Goal: Use online tool/utility: Utilize a website feature to perform a specific function

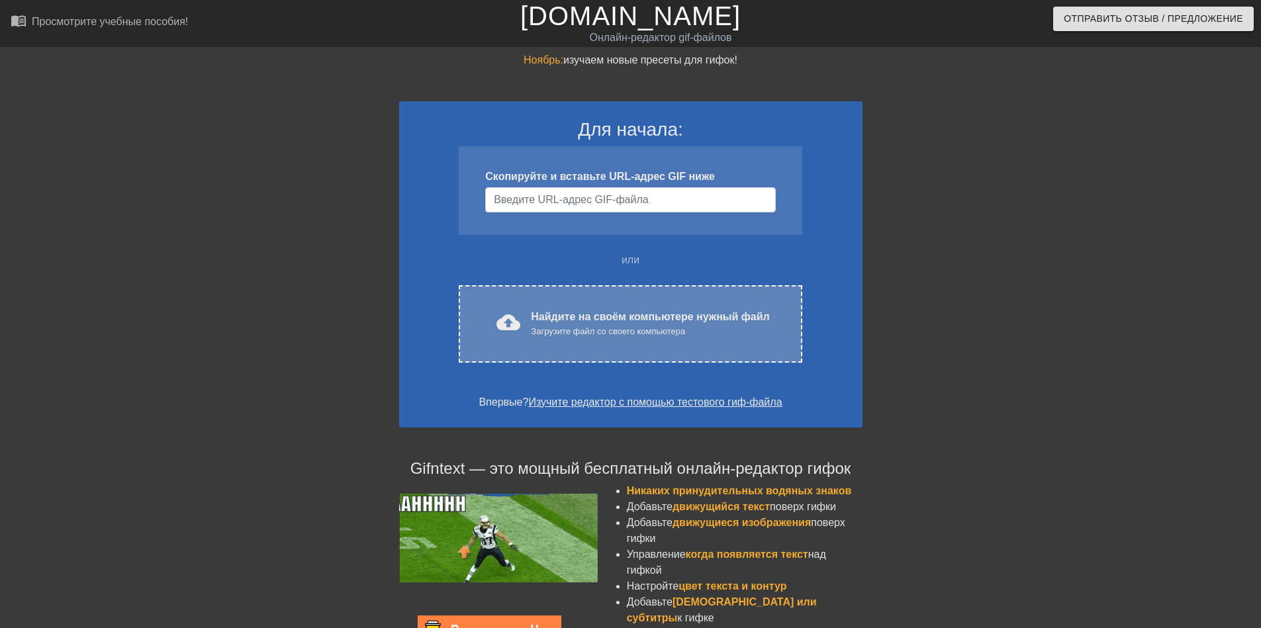
click at [610, 331] on ya-tr-span "Загрузите файл со своего компьютера" at bounding box center [608, 331] width 154 height 10
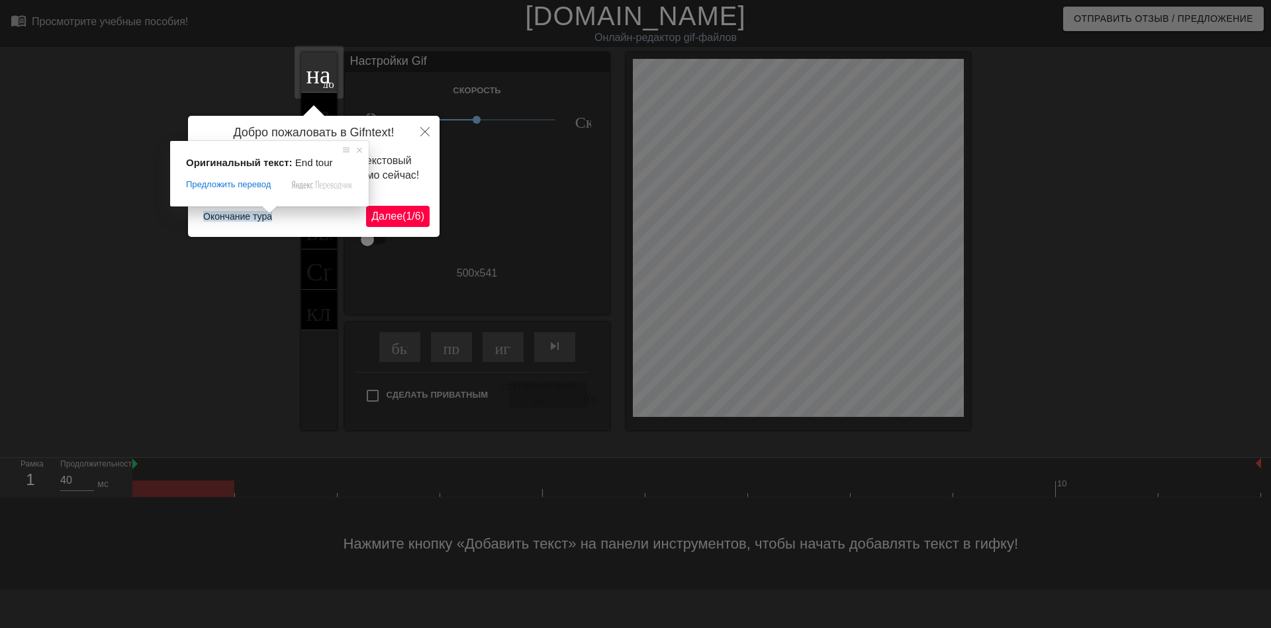
click at [262, 214] on span at bounding box center [269, 210] width 17 height 8
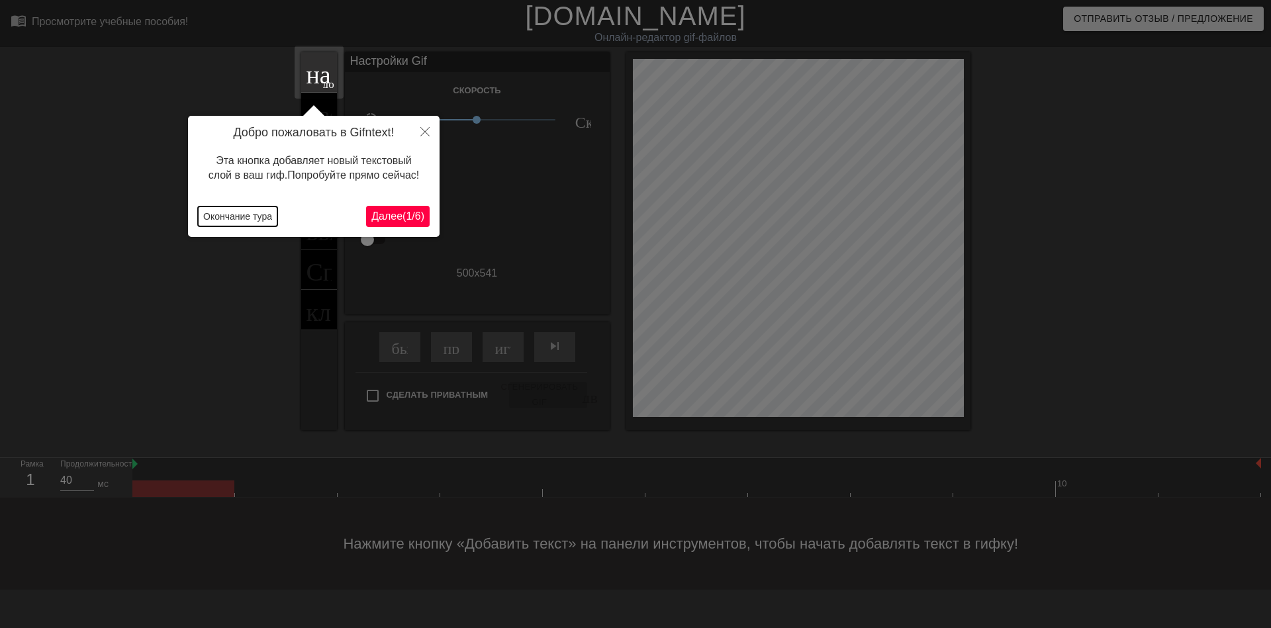
click at [264, 218] on ya-tr-span "Окончание тура" at bounding box center [237, 216] width 69 height 11
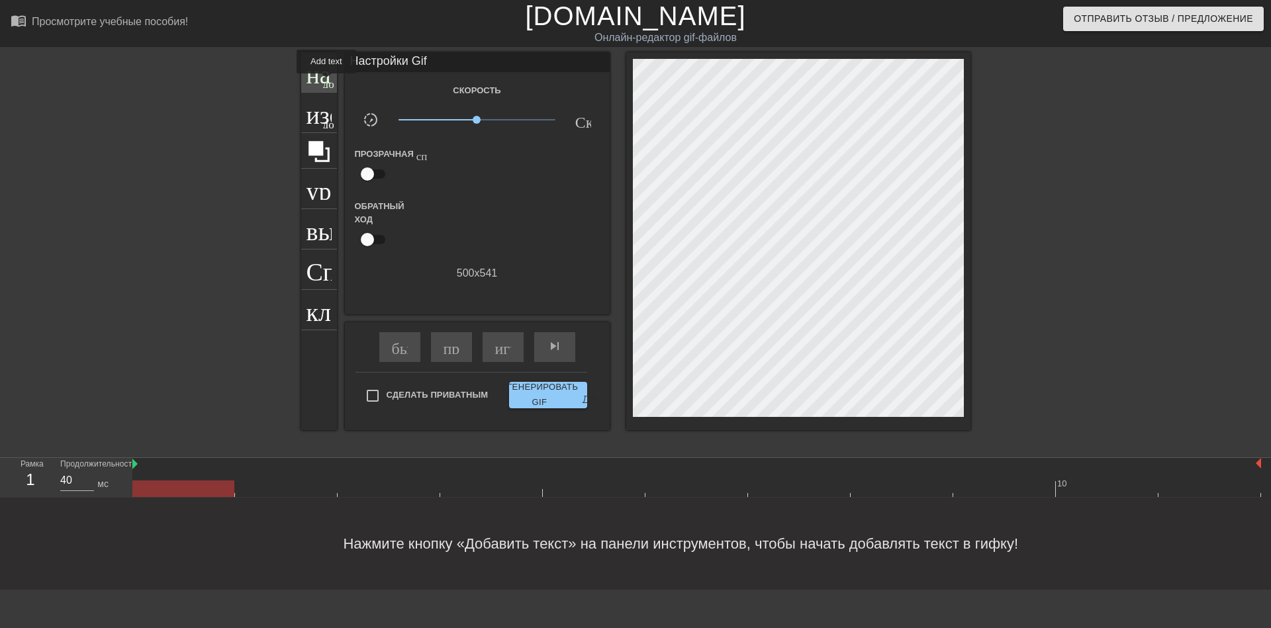
click at [326, 81] on ya-tr-span "добавить_круг" at bounding box center [361, 82] width 76 height 11
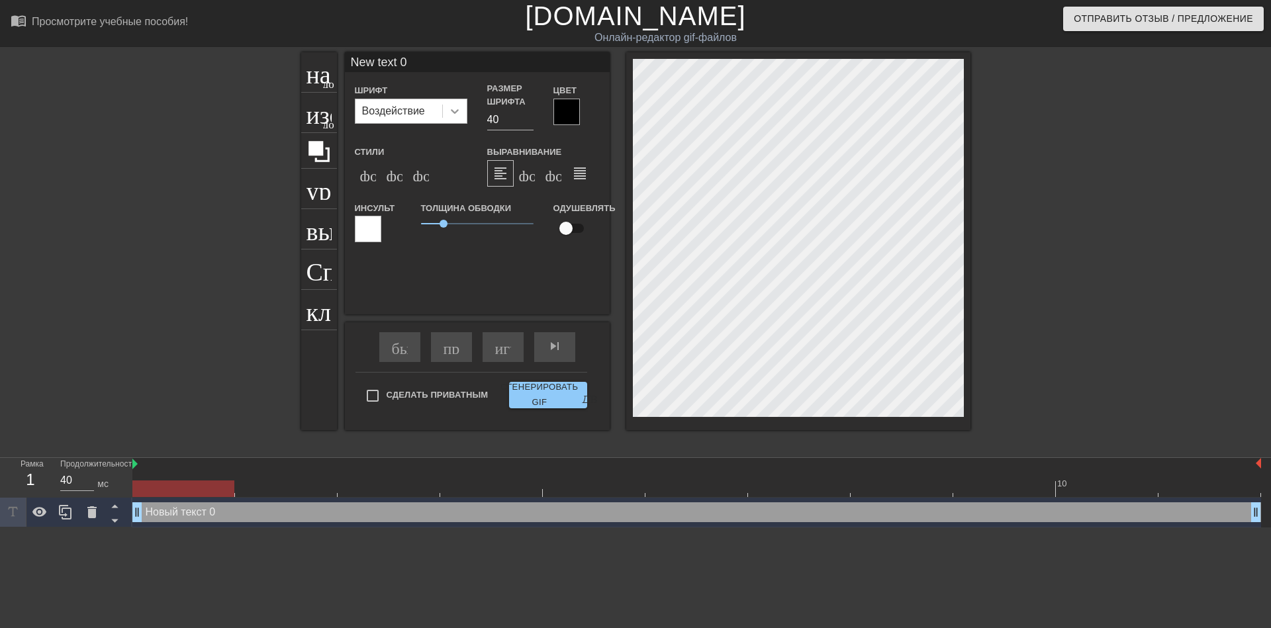
click at [457, 114] on icon at bounding box center [454, 111] width 13 height 13
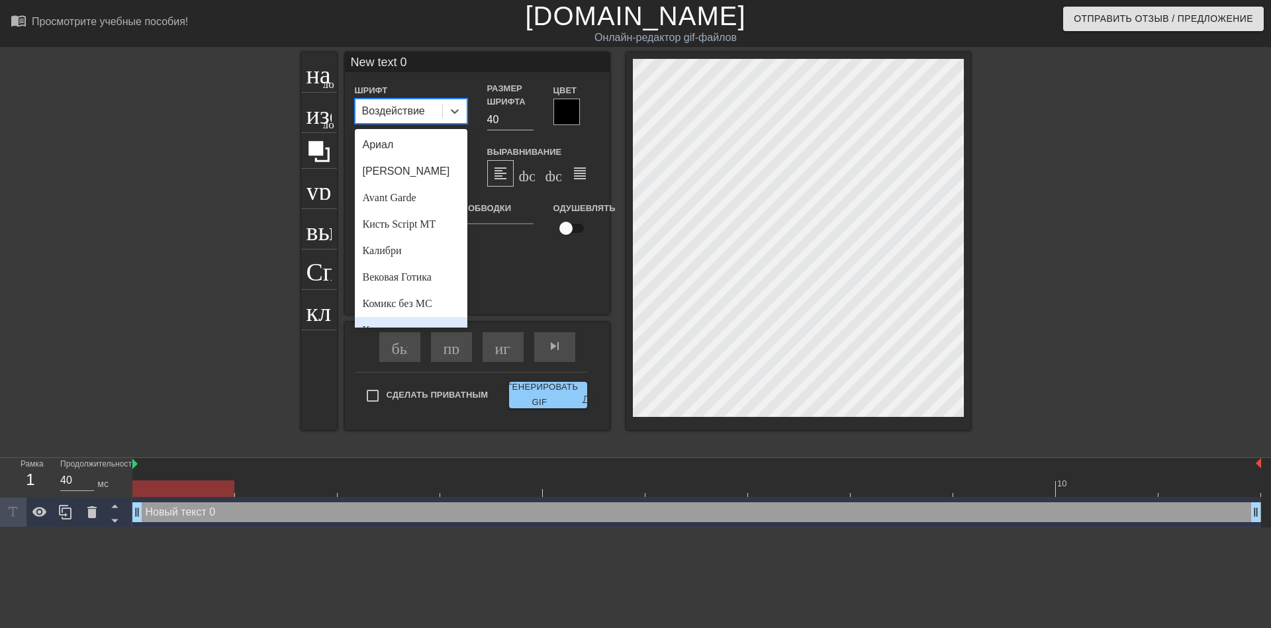
click at [110, 295] on div at bounding box center [186, 250] width 199 height 397
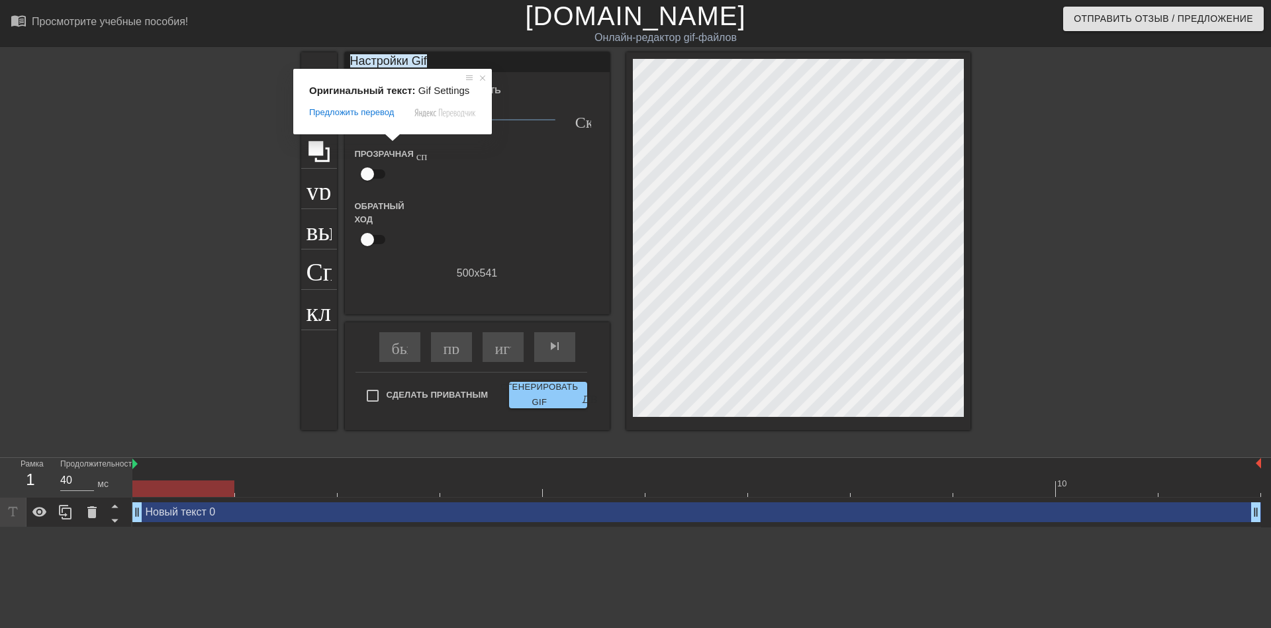
click at [207, 76] on div at bounding box center [186, 250] width 199 height 397
click at [422, 59] on ya-tr-span "Настройки Gif" at bounding box center [388, 60] width 77 height 13
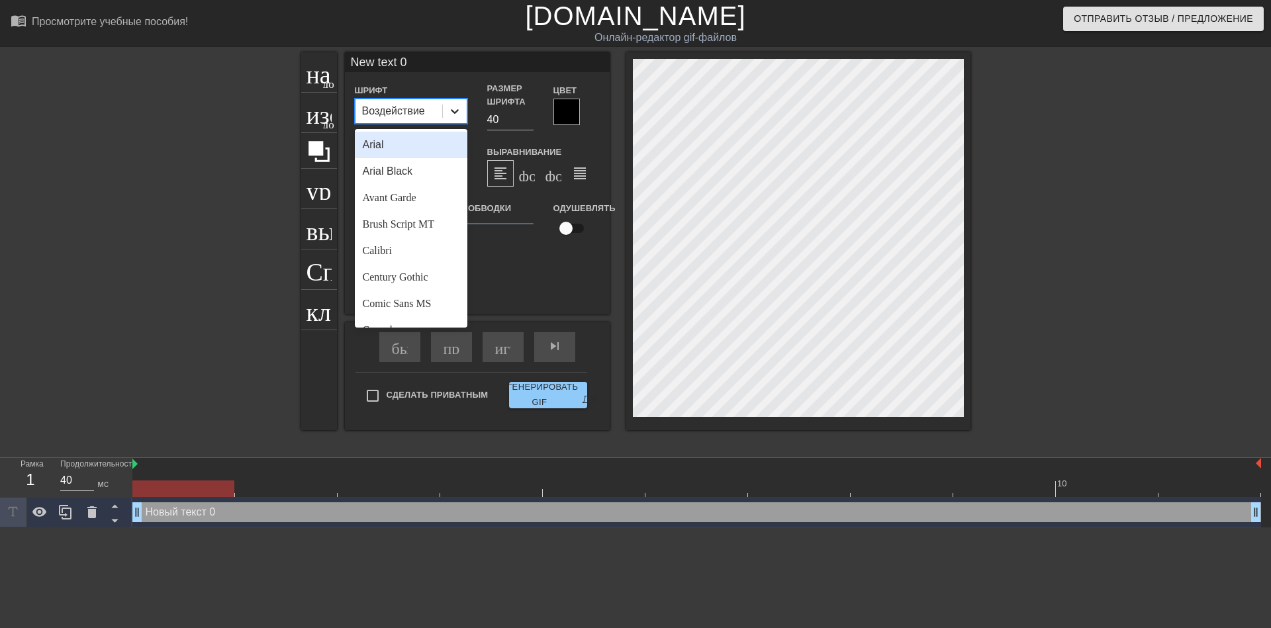
click at [446, 113] on div at bounding box center [455, 111] width 24 height 24
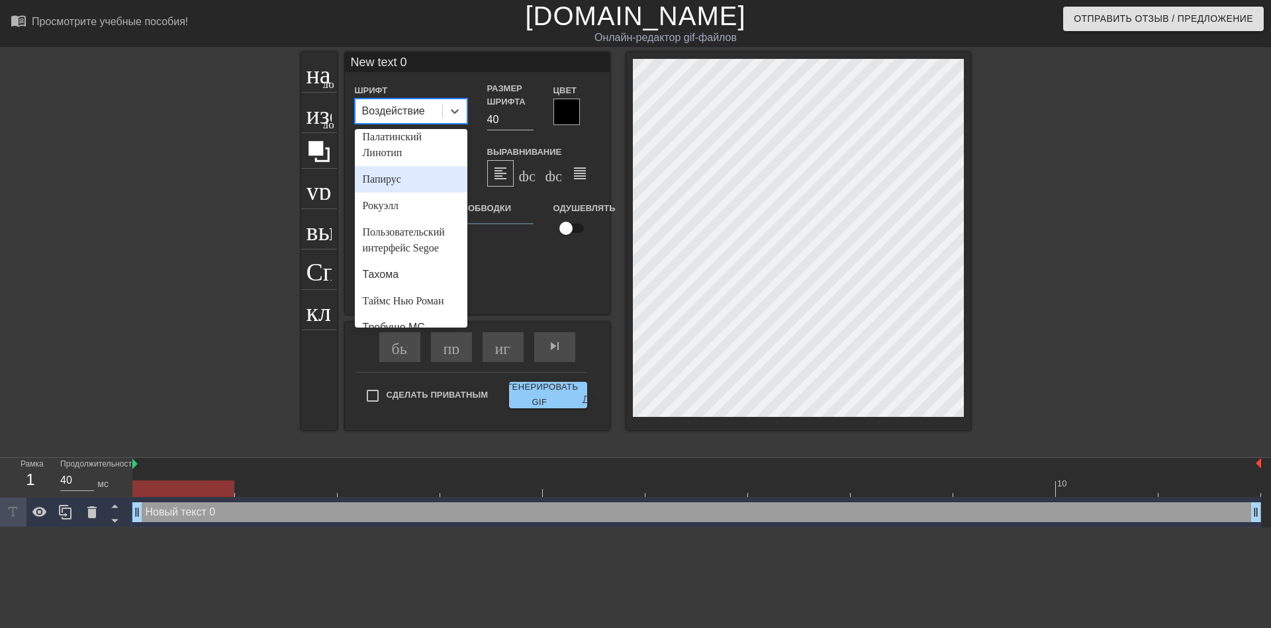
scroll to position [522, 0]
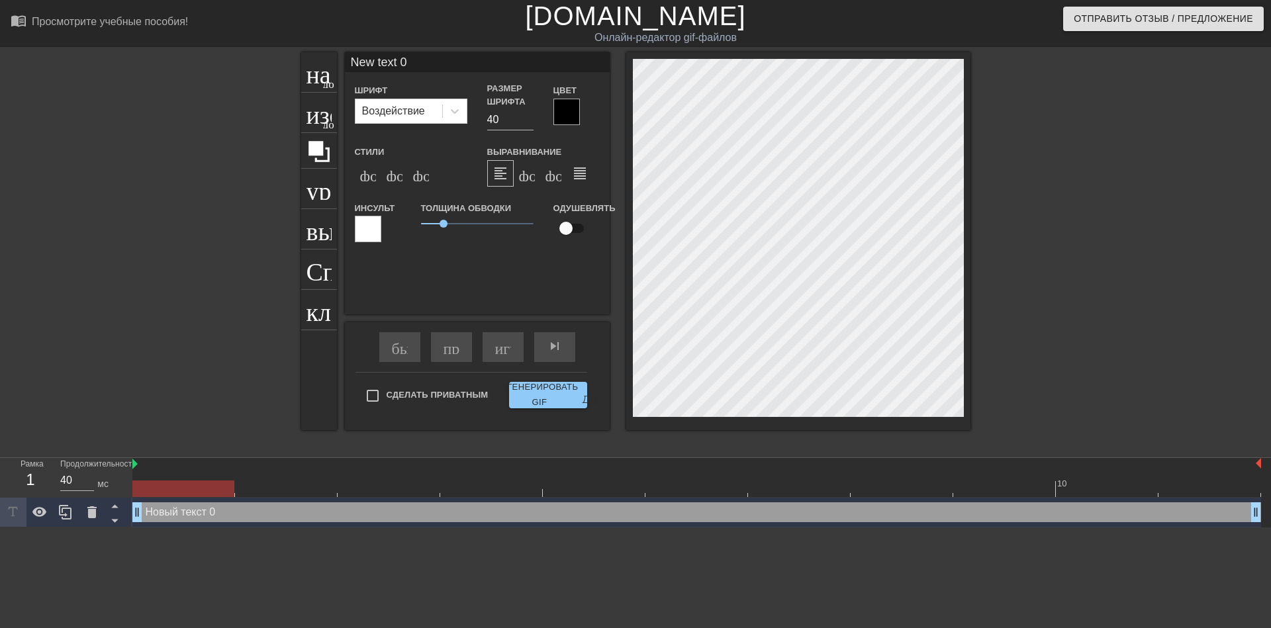
click at [418, 57] on input "New text 0" at bounding box center [477, 62] width 265 height 20
type input "N"
type input "r"
type input "Красоты ,здоровья на долгие лета.."
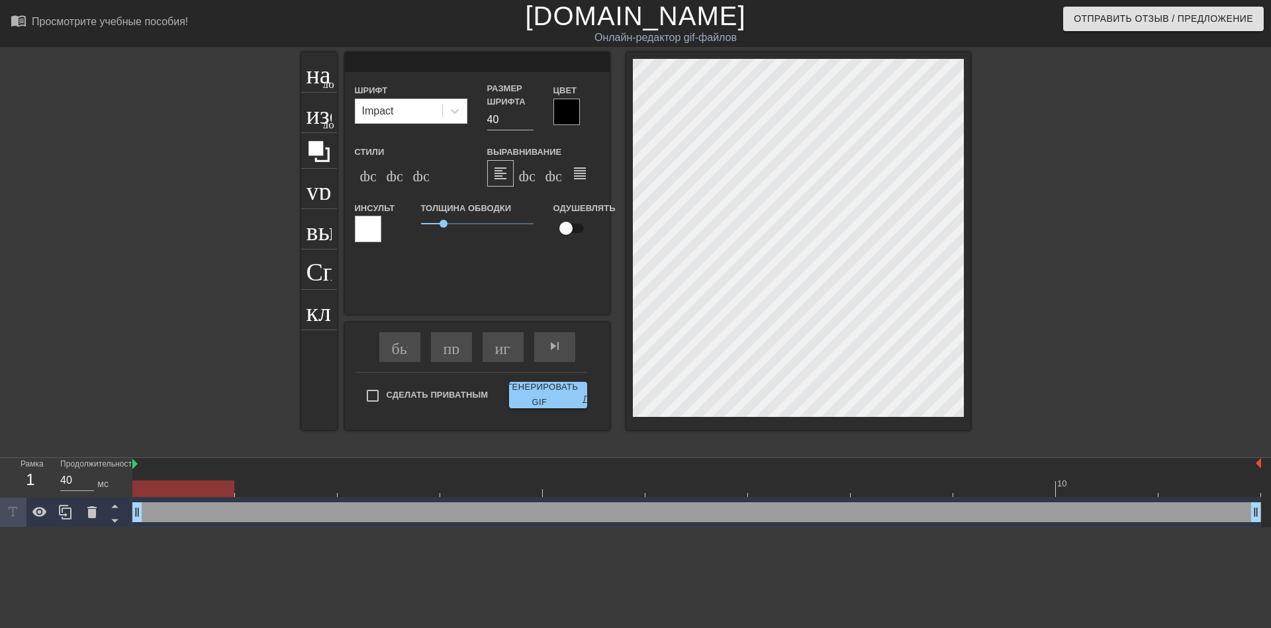
scroll to position [0, 0]
click at [442, 59] on input at bounding box center [477, 62] width 265 height 20
click at [474, 67] on input at bounding box center [477, 62] width 265 height 20
click at [93, 516] on icon at bounding box center [91, 512] width 9 height 12
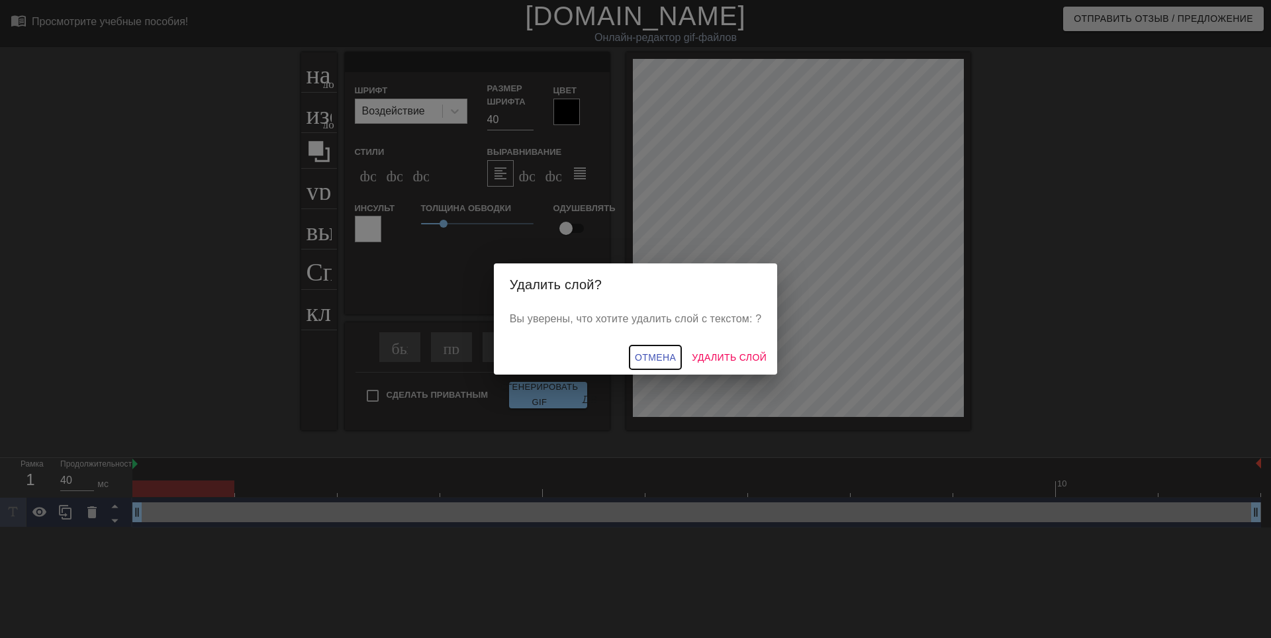
click at [664, 353] on ya-tr-span "Отмена" at bounding box center [655, 358] width 41 height 17
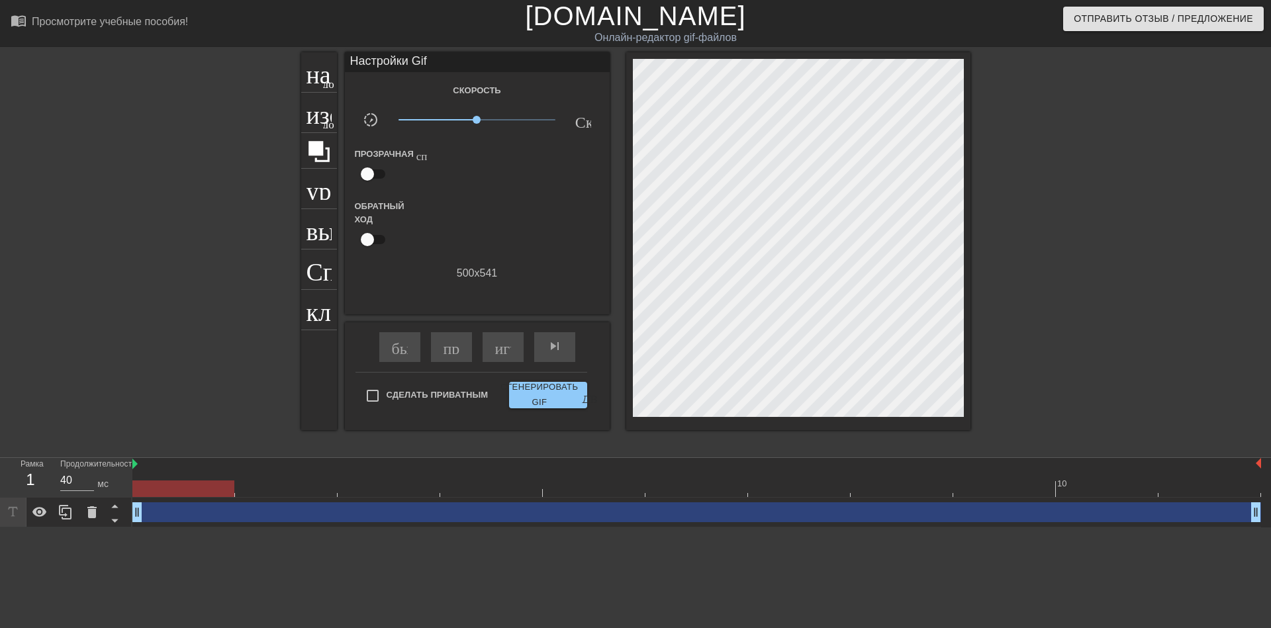
click at [348, 512] on div "drag_handle - ручка перетаскивания drag_handle - ручка перетаскивания" at bounding box center [696, 512] width 1129 height 20
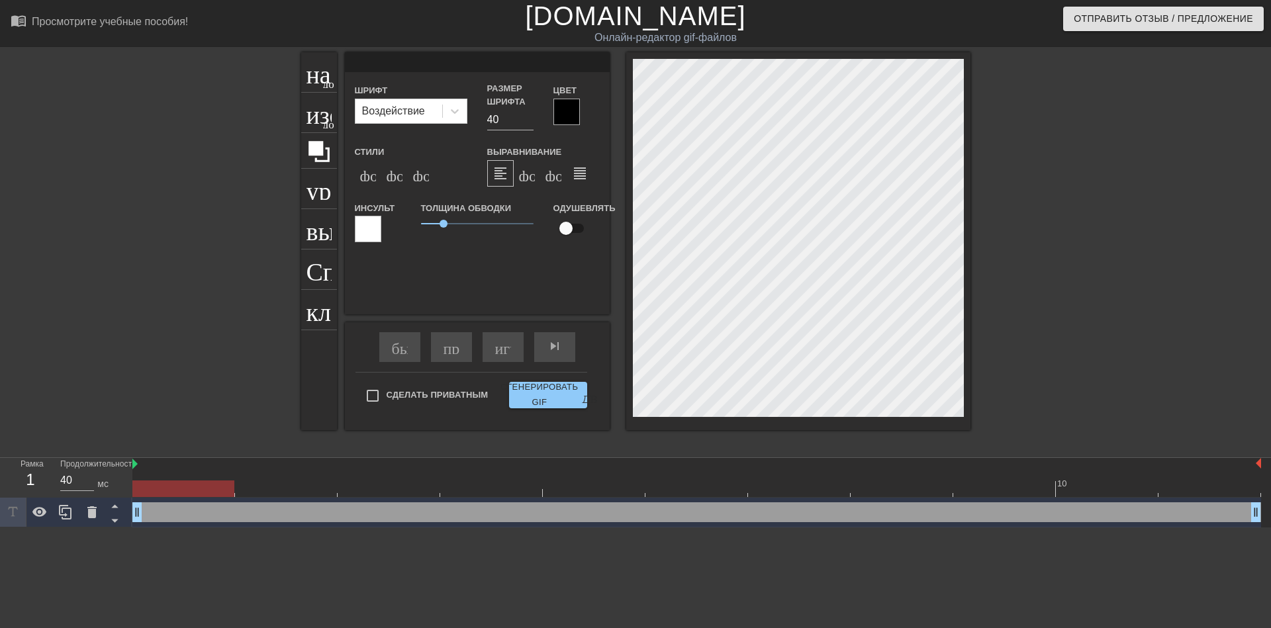
click at [399, 66] on input at bounding box center [477, 62] width 265 height 20
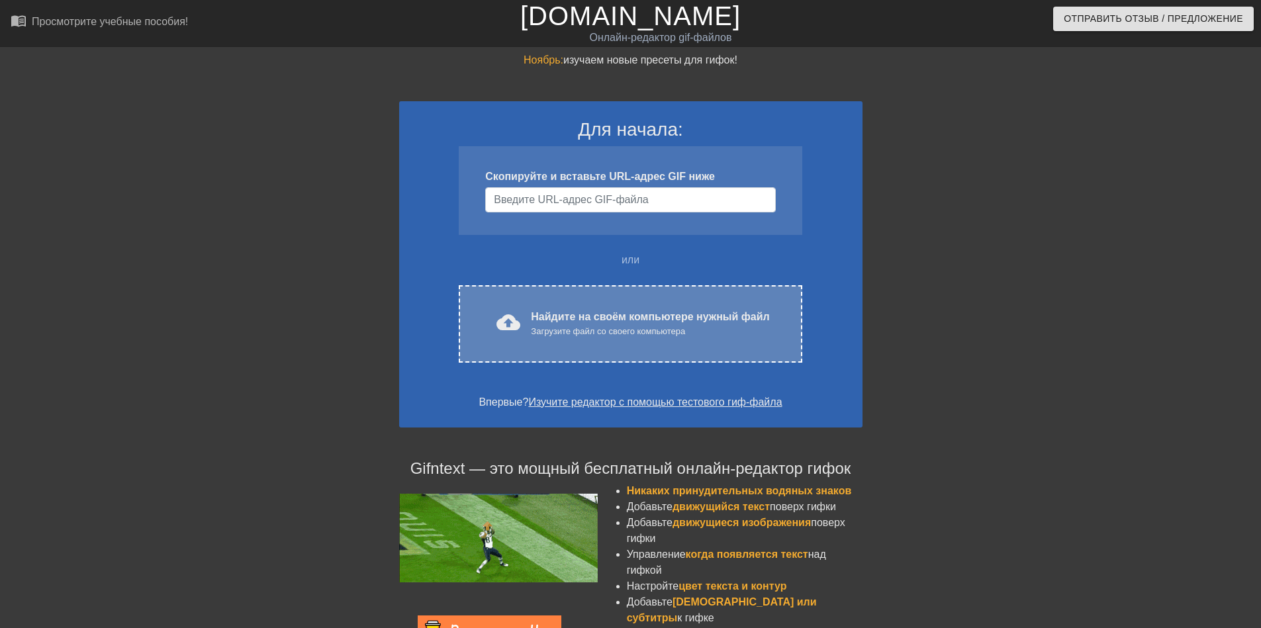
click at [715, 324] on div "Найдите на своём компьютере нужный файл Загрузите файл со своего компьютера" at bounding box center [650, 323] width 238 height 29
